Goal: Information Seeking & Learning: Learn about a topic

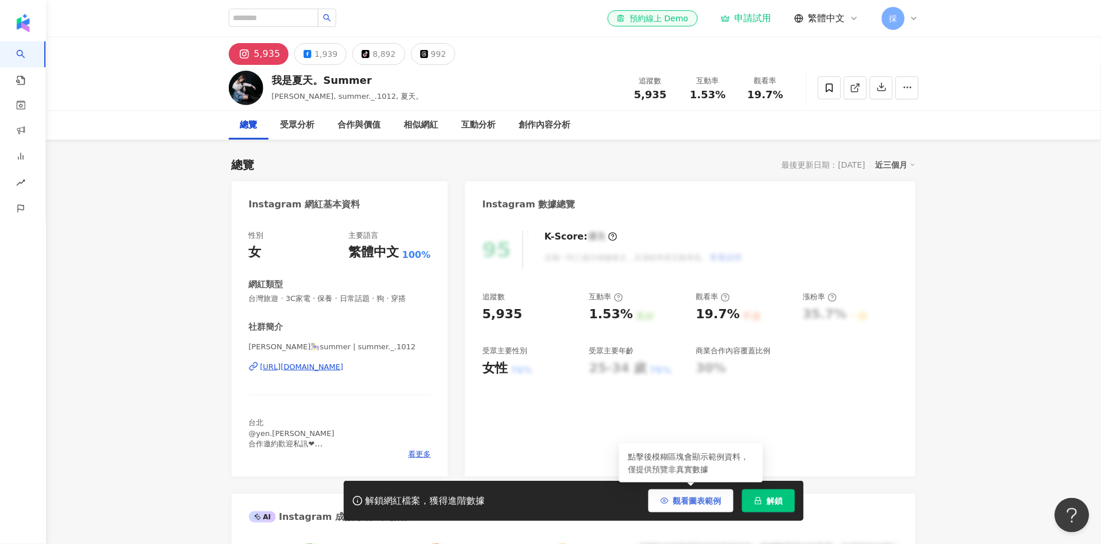
click at [701, 506] on span "觀看圖表範例" at bounding box center [697, 501] width 48 height 9
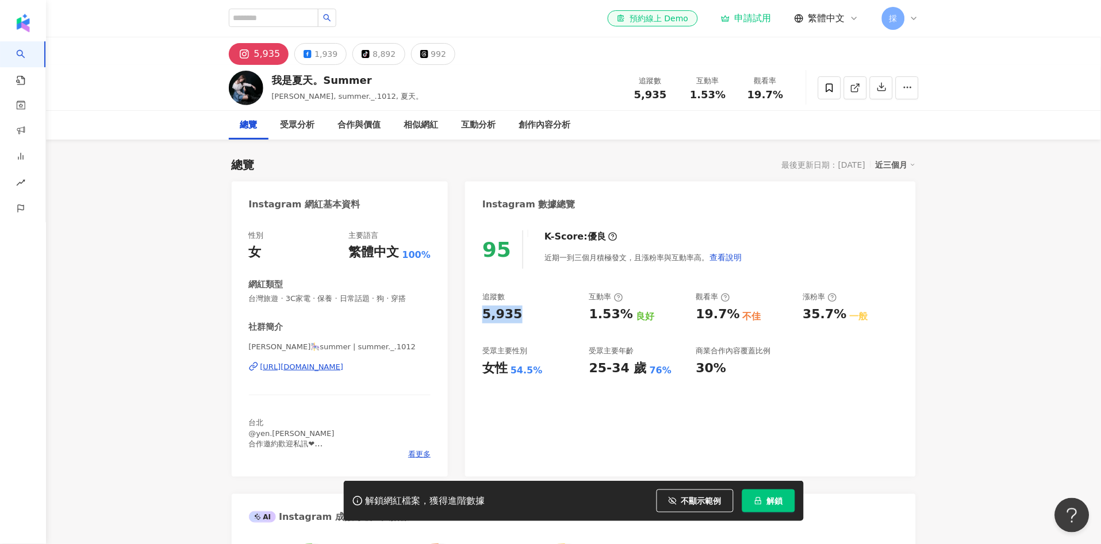
drag, startPoint x: 477, startPoint y: 315, endPoint x: 520, endPoint y: 324, distance: 44.0
click at [520, 324] on div "95 K-Score : 優良 近期一到三個月積極發文，且漲粉率與互動率高。 查看說明 追蹤數 5,935 互動率 1.53% 良好 觀看率 19.7% 不佳…" at bounding box center [690, 348] width 450 height 258
copy div "5,935"
drag, startPoint x: 484, startPoint y: 371, endPoint x: 539, endPoint y: 366, distance: 54.8
click at [539, 366] on div "女性 54.5%" at bounding box center [529, 369] width 95 height 18
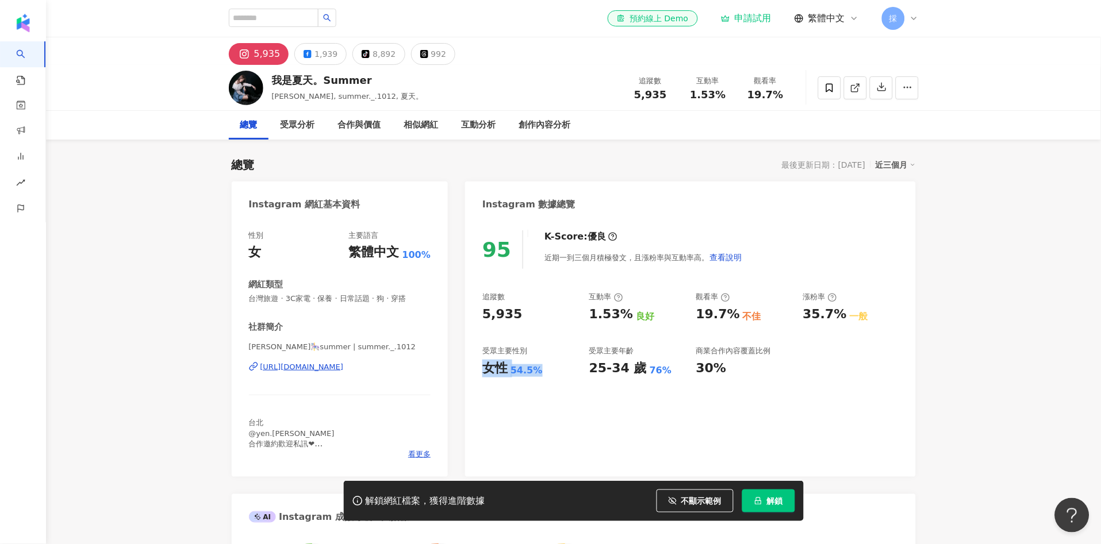
copy div "女性 54.5%"
drag, startPoint x: 588, startPoint y: 317, endPoint x: 626, endPoint y: 317, distance: 37.9
click at [626, 317] on div "追蹤數 5,935 互動率 1.53% 良好 觀看率 19.7% 不佳 漲粉率 35.7% 一般 受眾主要性別 女性 54.5% 受眾主要年齡 25-34 歲…" at bounding box center [690, 334] width 416 height 85
copy div "1.53%"
drag, startPoint x: 696, startPoint y: 316, endPoint x: 534, endPoint y: 186, distance: 208.1
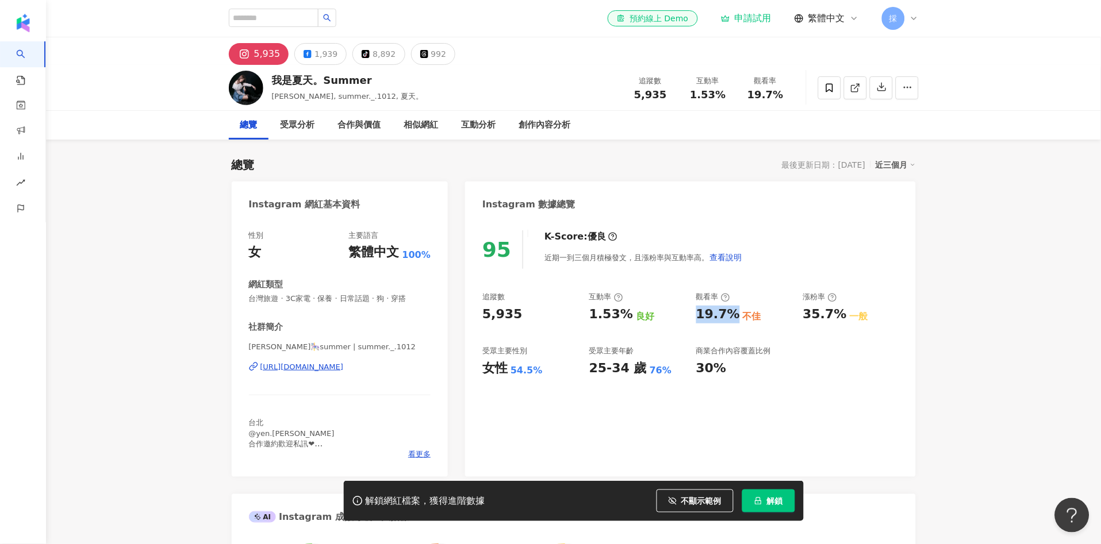
click at [733, 313] on div "19.7%" at bounding box center [718, 315] width 44 height 18
copy div "19.7%"
click at [480, 121] on div "互動分析" at bounding box center [479, 125] width 34 height 14
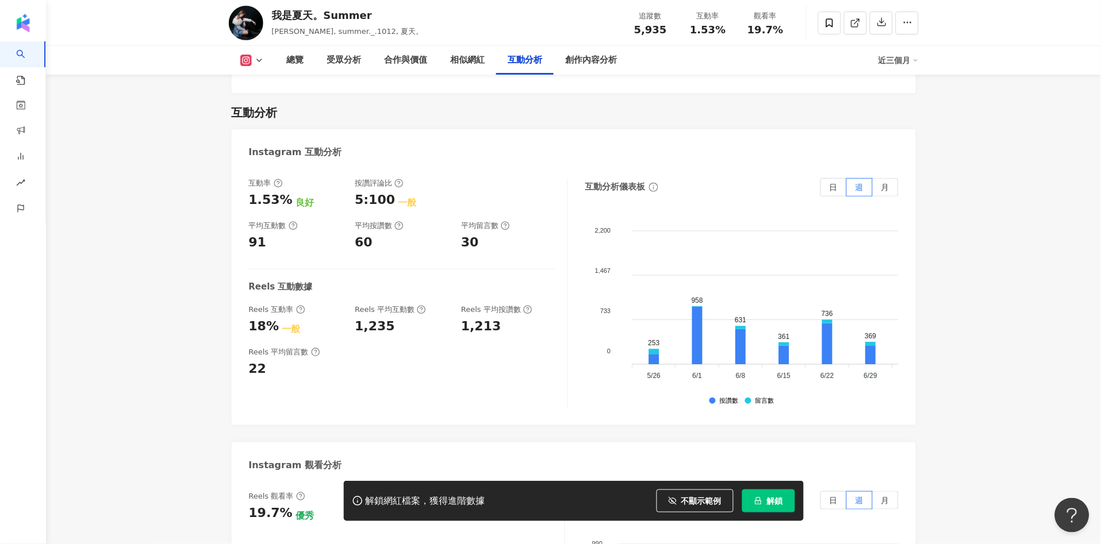
scroll to position [2370, 0]
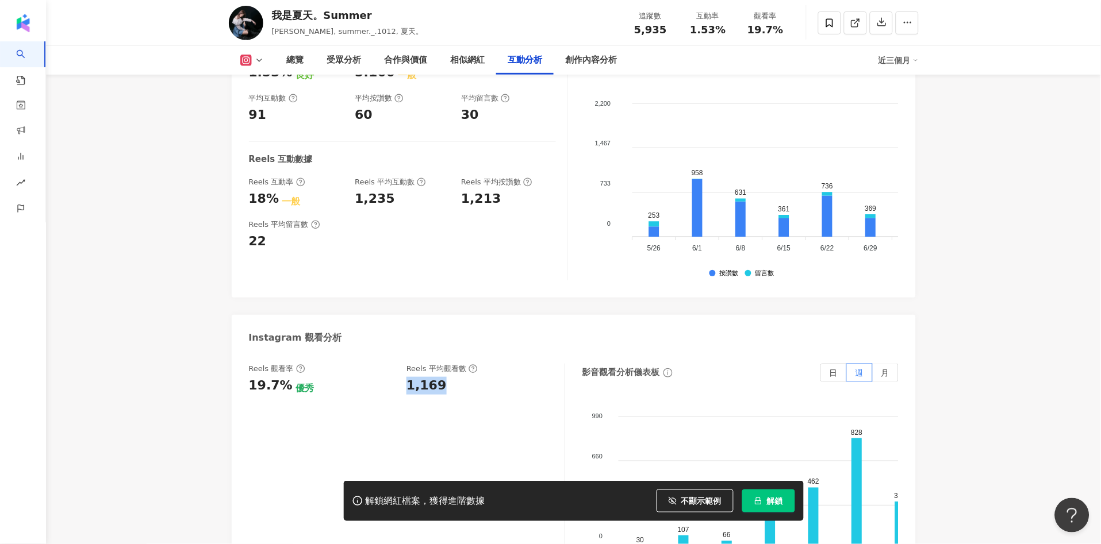
drag, startPoint x: 413, startPoint y: 370, endPoint x: 413, endPoint y: 269, distance: 100.6
click at [436, 377] on div "1,169" at bounding box center [426, 386] width 40 height 18
copy div "1,169"
